Goal: Information Seeking & Learning: Learn about a topic

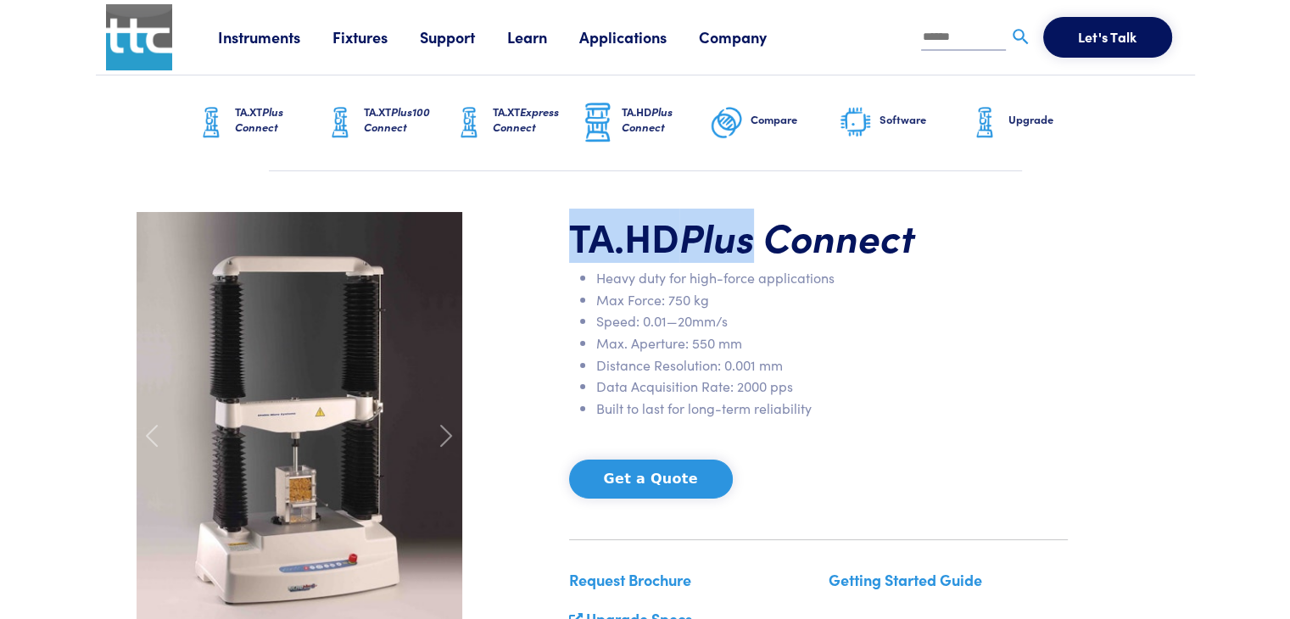
drag, startPoint x: 575, startPoint y: 227, endPoint x: 736, endPoint y: 236, distance: 160.6
click at [747, 232] on h1 "TA.HD Plus Connect" at bounding box center [818, 236] width 499 height 49
copy h1 "TA.HD Plus"
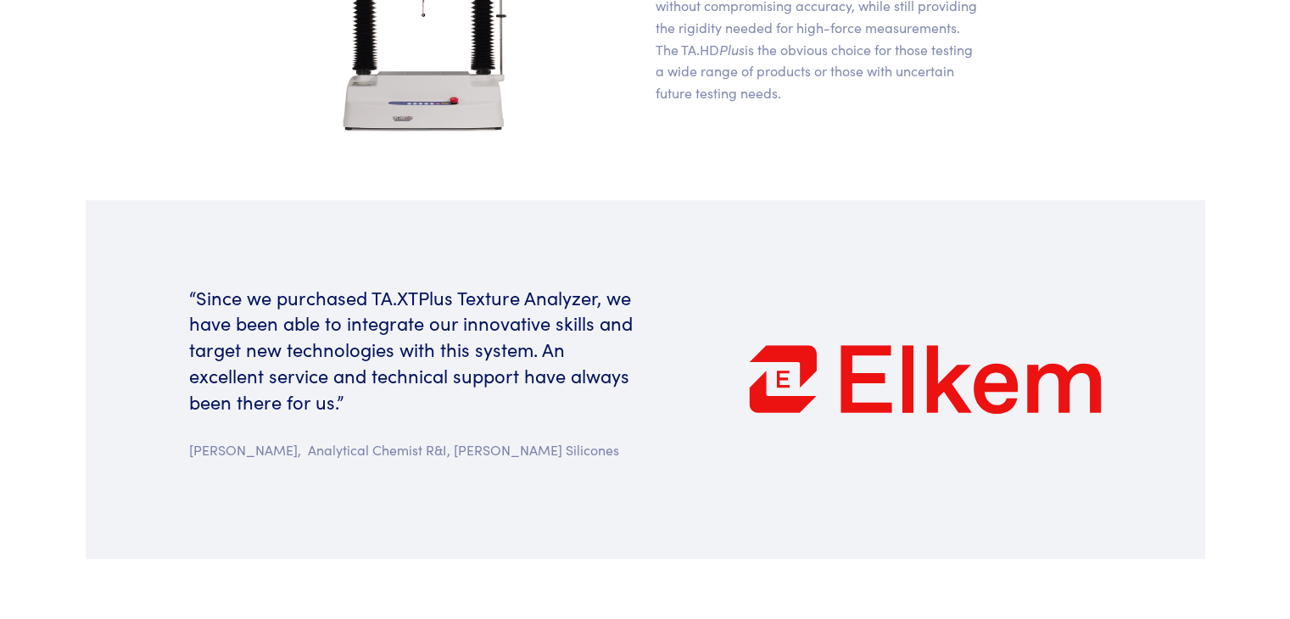
scroll to position [933, 0]
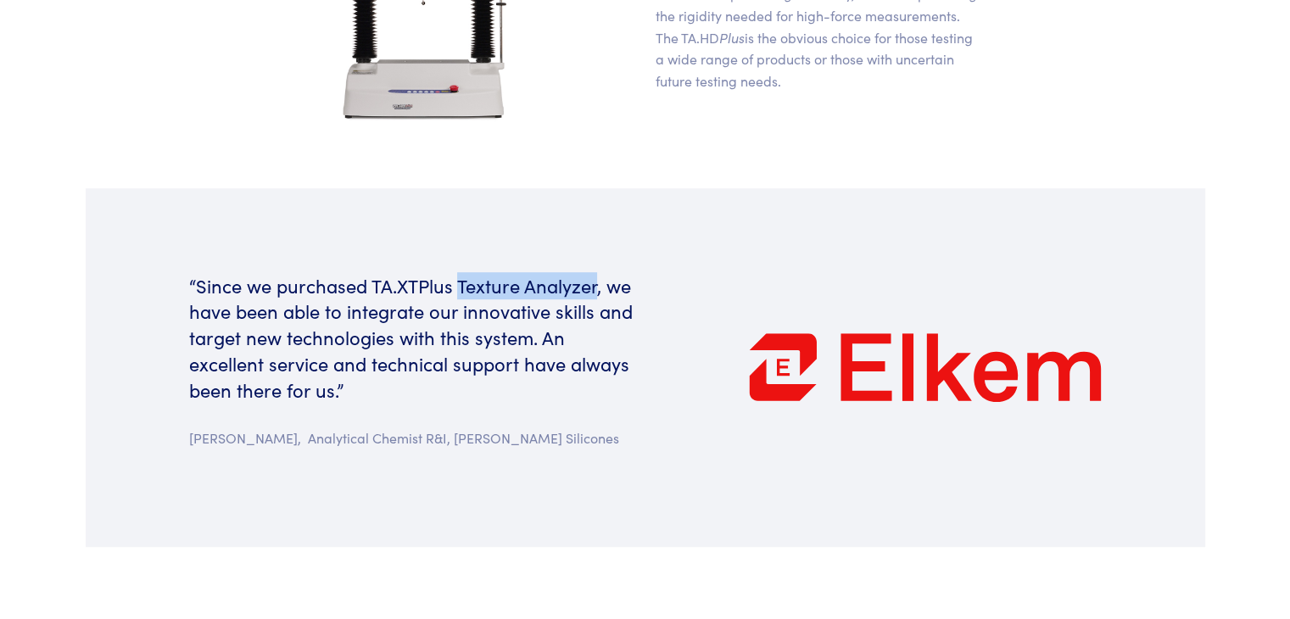
drag, startPoint x: 456, startPoint y: 286, endPoint x: 594, endPoint y: 294, distance: 138.6
click at [594, 294] on h6 "“Since we purchased TA.XTPlus Texture Analyzer, we have been able to integrate …" at bounding box center [412, 338] width 446 height 131
copy h6 "Texture Analyzer"
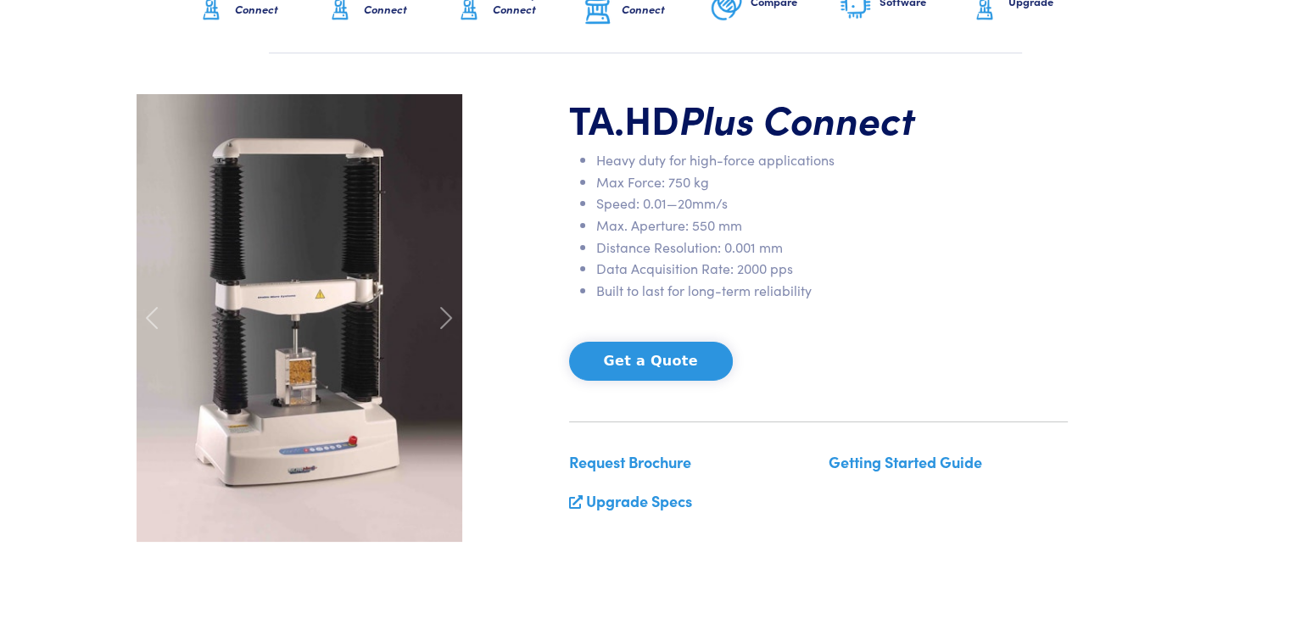
scroll to position [85, 0]
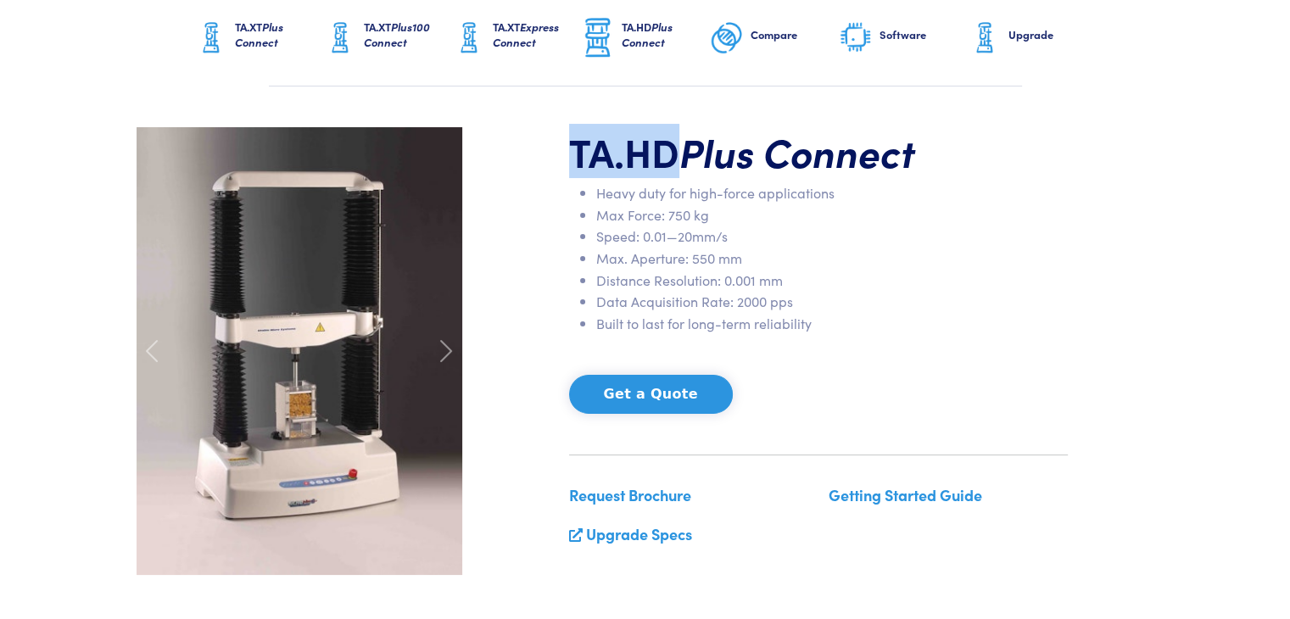
drag, startPoint x: 570, startPoint y: 144, endPoint x: 670, endPoint y: 145, distance: 100.1
click at [670, 145] on h1 "TA.HD Plus Connect" at bounding box center [818, 151] width 499 height 49
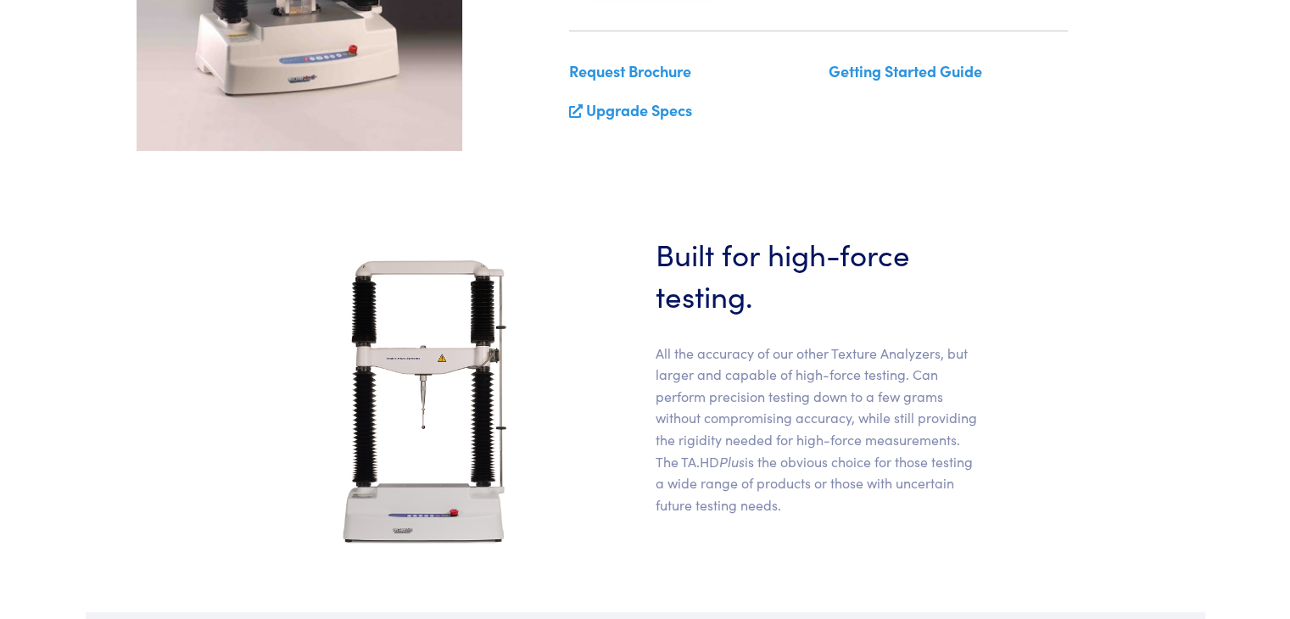
scroll to position [933, 0]
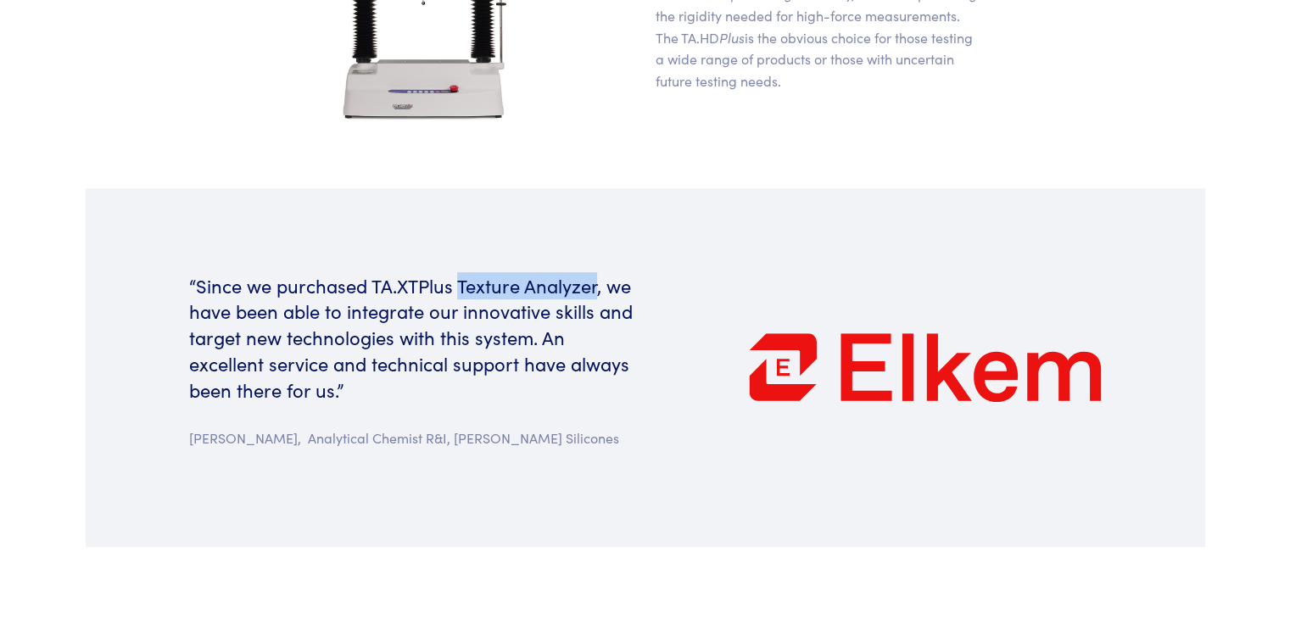
drag, startPoint x: 458, startPoint y: 286, endPoint x: 594, endPoint y: 288, distance: 135.8
click at [594, 288] on h6 "“Since we purchased TA.XTPlus Texture Analyzer, we have been able to integrate …" at bounding box center [412, 338] width 446 height 131
copy h6 "Texture Analyzer"
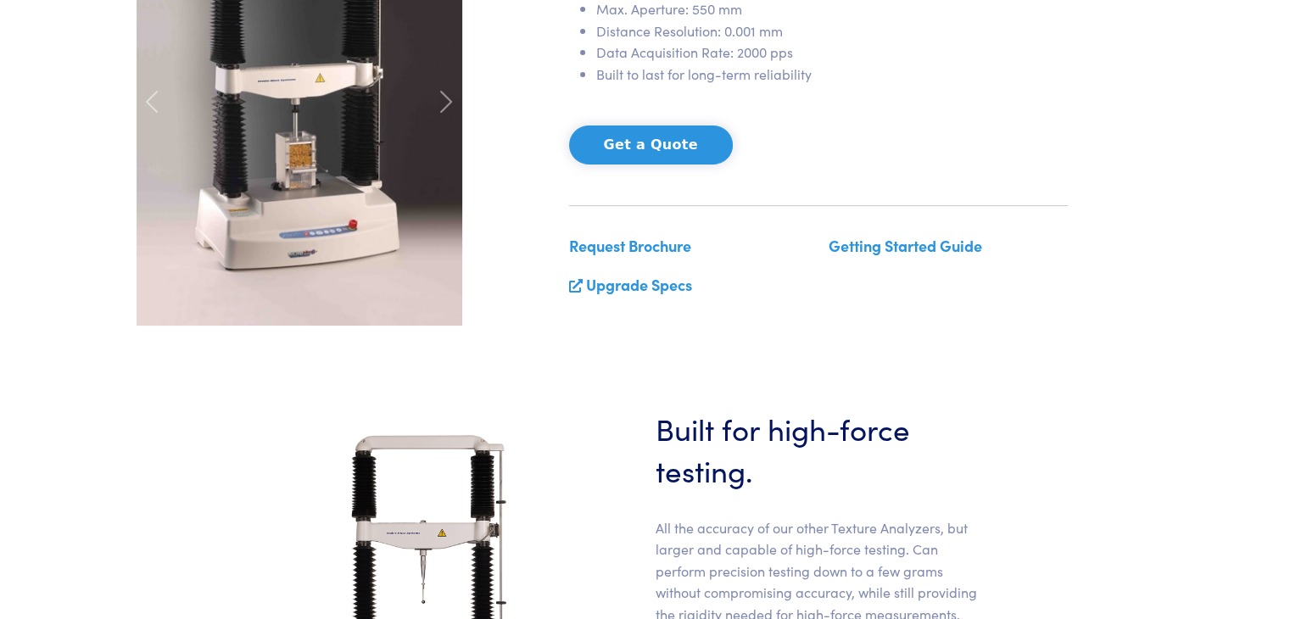
scroll to position [0, 0]
